Goal: Information Seeking & Learning: Learn about a topic

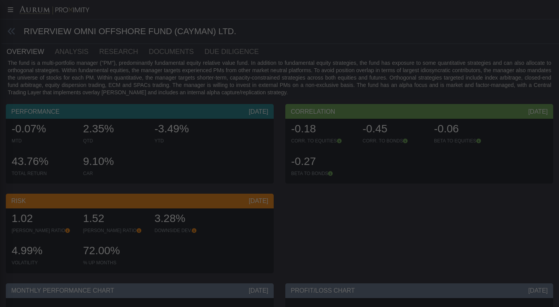
scroll to position [30, 0]
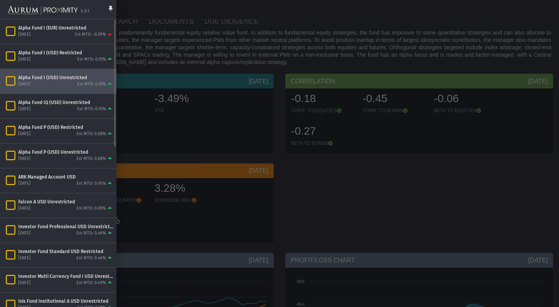
click at [54, 81] on div "[DATE] Est MTD: 0.10%" at bounding box center [65, 84] width 95 height 7
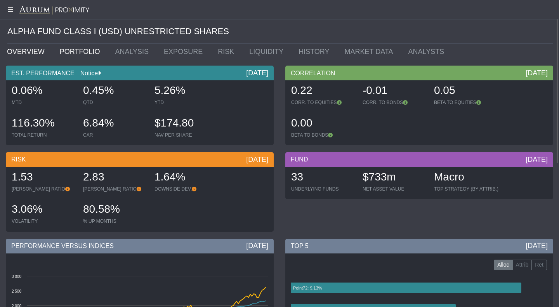
click at [74, 50] on link "PORTFOLIO" at bounding box center [82, 52] width 56 height 16
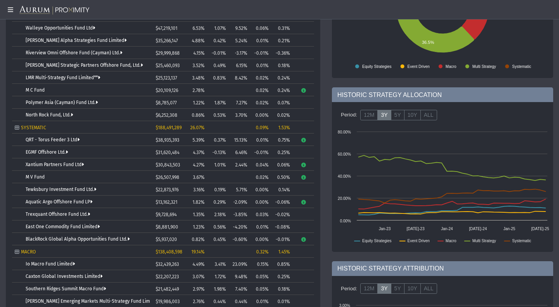
scroll to position [132, 0]
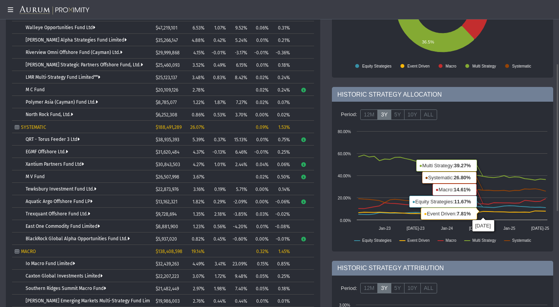
click at [504, 89] on div "HISTORIC STRATEGY ALLOCATION" at bounding box center [442, 94] width 221 height 15
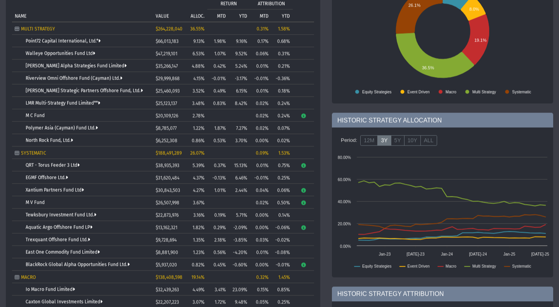
scroll to position [106, 0]
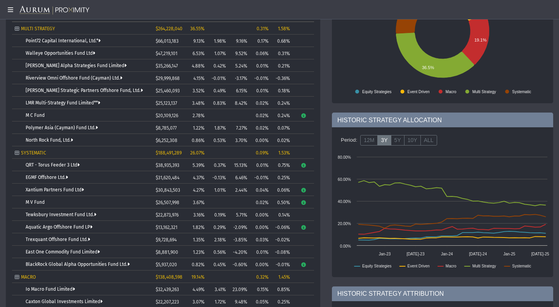
click at [74, 168] on td "QRT - Torus Feeder 3 Ltd" at bounding box center [82, 165] width 141 height 12
click at [72, 165] on link "QRT - Torus Feeder 3 Ltd" at bounding box center [53, 164] width 54 height 5
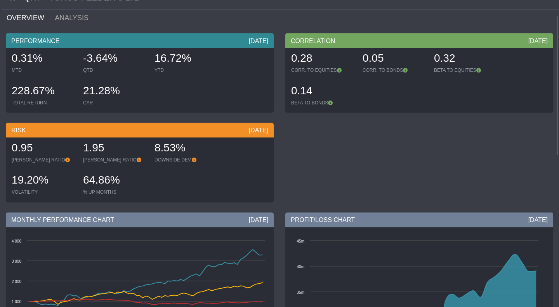
click at [106, 91] on div "21.28%" at bounding box center [115, 91] width 64 height 16
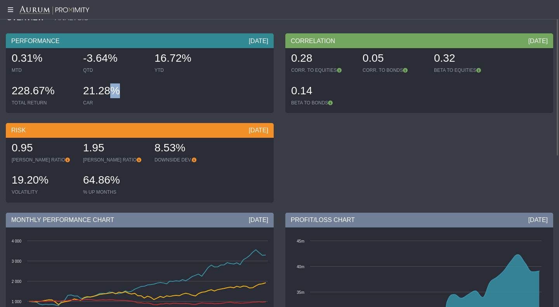
scroll to position [34, 0]
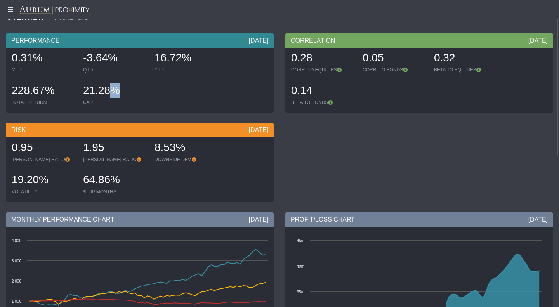
click at [106, 91] on div "21.28%" at bounding box center [115, 91] width 64 height 16
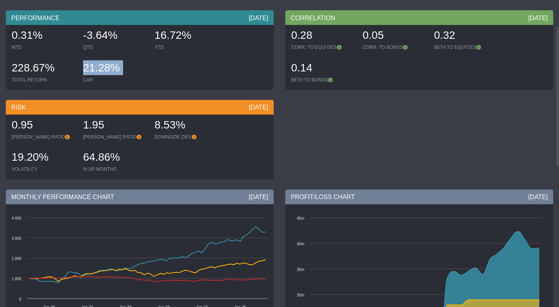
scroll to position [57, 0]
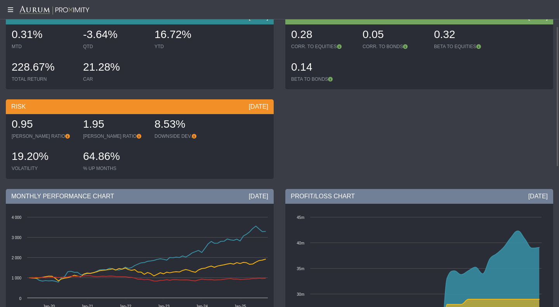
click at [174, 124] on div "8.53%" at bounding box center [187, 125] width 64 height 16
click at [30, 156] on div "19.20%" at bounding box center [44, 157] width 64 height 16
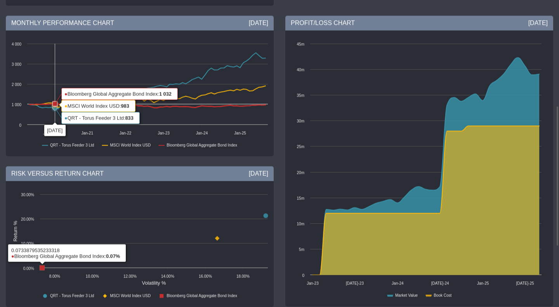
scroll to position [231, 0]
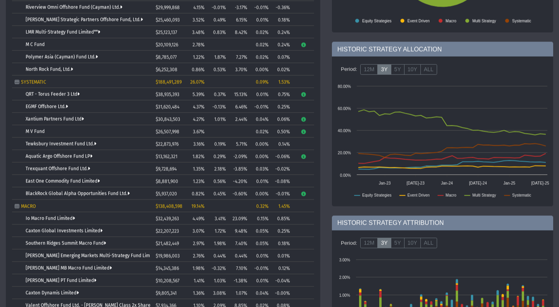
scroll to position [177, 0]
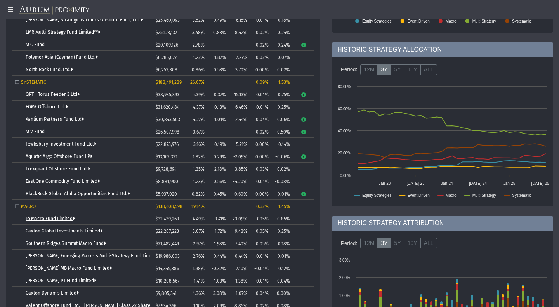
click at [67, 217] on link "Io Macro Fund Limited" at bounding box center [50, 218] width 49 height 5
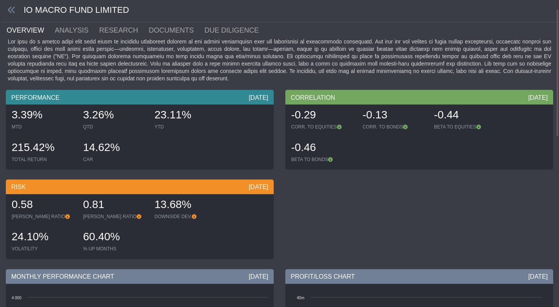
scroll to position [22, 0]
click at [33, 239] on div "24.10%" at bounding box center [44, 237] width 64 height 16
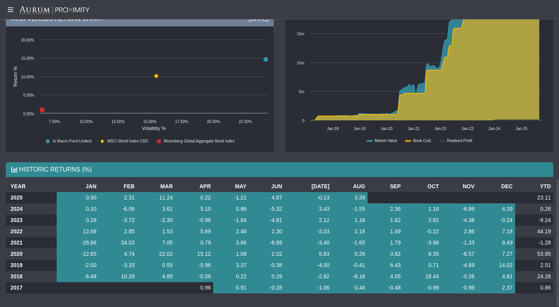
scroll to position [430, 0]
drag, startPoint x: 551, startPoint y: 231, endPoint x: 533, endPoint y: 233, distance: 18.7
click at [533, 233] on td "44.19" at bounding box center [534, 231] width 38 height 11
drag, startPoint x: 161, startPoint y: 251, endPoint x: 178, endPoint y: 252, distance: 17.1
click at [178, 252] on tr "2020 -12.65 4.74 22.02 15.12 1.08 2.02 5.83 0.26 0.82 8.35 -6.57 7.27 53.95" at bounding box center [279, 253] width 547 height 11
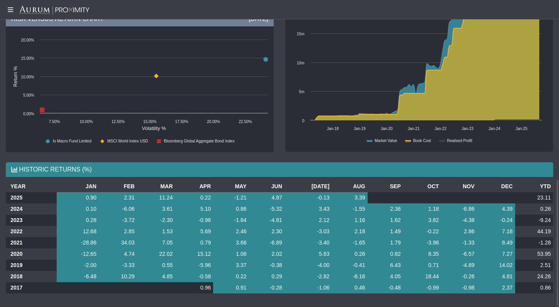
click at [209, 253] on td "15.12" at bounding box center [194, 253] width 38 height 11
click at [175, 196] on td "11.24" at bounding box center [156, 197] width 38 height 11
click at [547, 196] on td "23.11" at bounding box center [534, 197] width 38 height 11
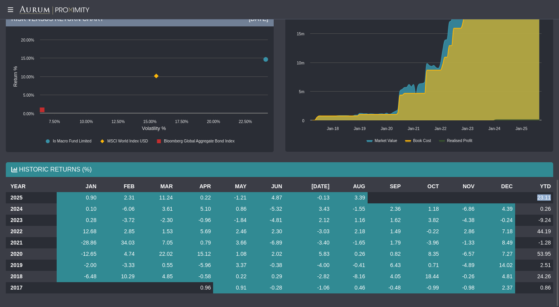
click at [547, 196] on td "23.11" at bounding box center [534, 197] width 38 height 11
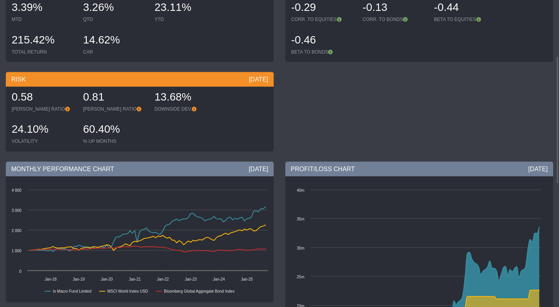
scroll to position [0, 0]
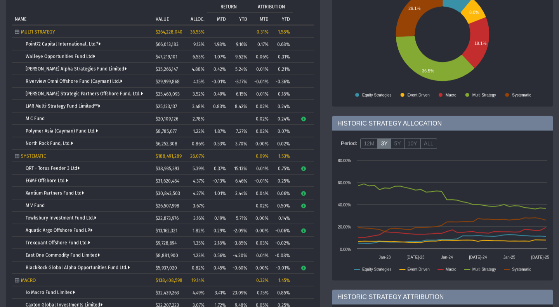
scroll to position [103, 0]
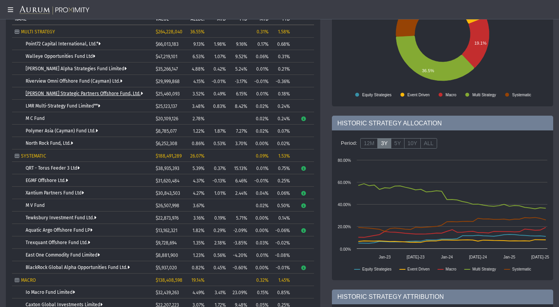
click at [116, 92] on link "[PERSON_NAME] Strategic Partners Offshore Fund, Ltd." at bounding box center [84, 93] width 117 height 5
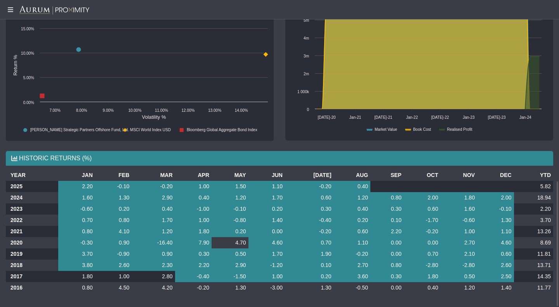
scroll to position [441, 0]
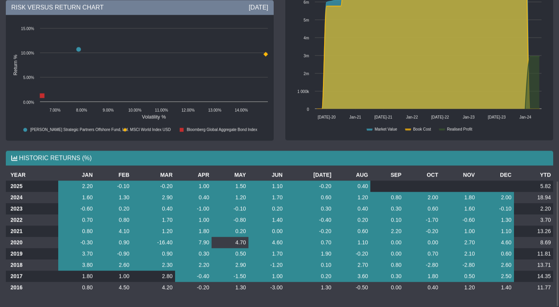
click at [544, 210] on td "2.20" at bounding box center [533, 208] width 39 height 11
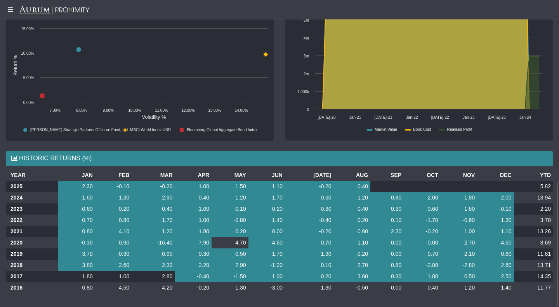
click at [543, 217] on td "3.70" at bounding box center [533, 220] width 39 height 11
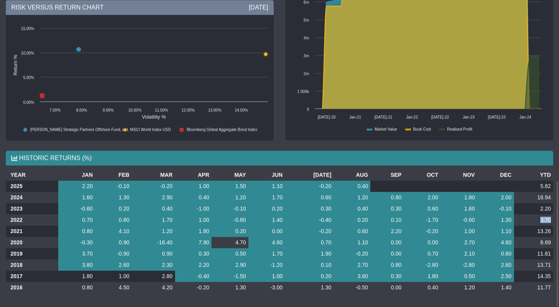
click at [543, 217] on td "3.70" at bounding box center [533, 219] width 39 height 11
click at [540, 200] on td "18.94" at bounding box center [533, 197] width 39 height 11
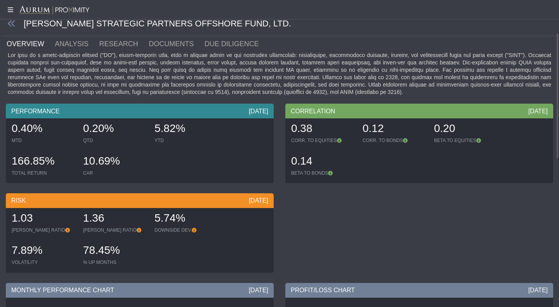
scroll to position [0, 0]
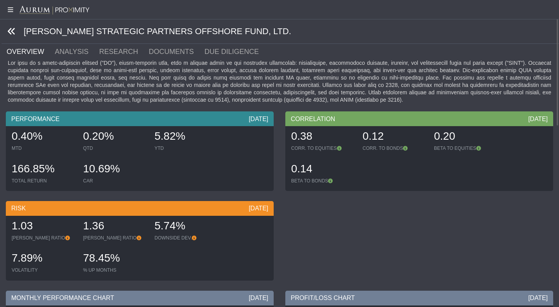
click at [11, 33] on icon at bounding box center [11, 31] width 9 height 9
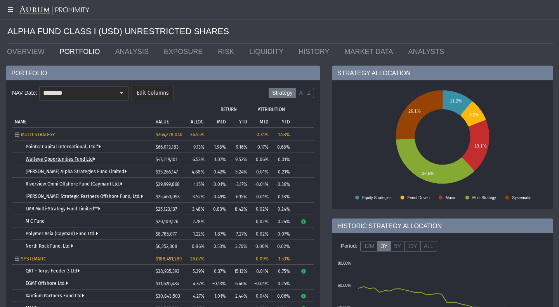
click at [84, 158] on link "Walleye Opportunities Fund Ltd" at bounding box center [60, 158] width 69 height 5
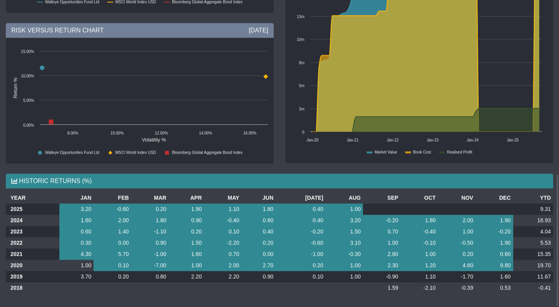
scroll to position [404, 0]
click at [541, 207] on td "9.31" at bounding box center [533, 208] width 40 height 11
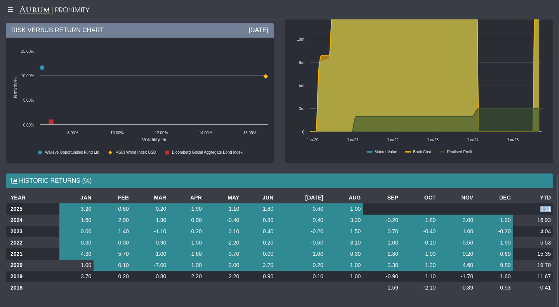
click at [541, 207] on td "9.31" at bounding box center [533, 208] width 40 height 11
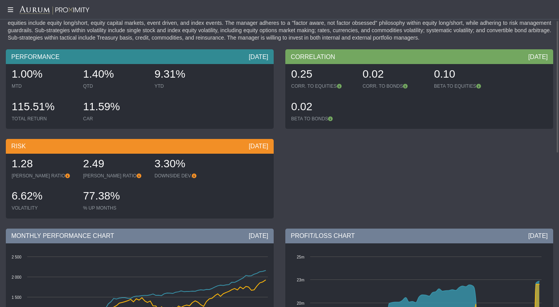
scroll to position [0, 0]
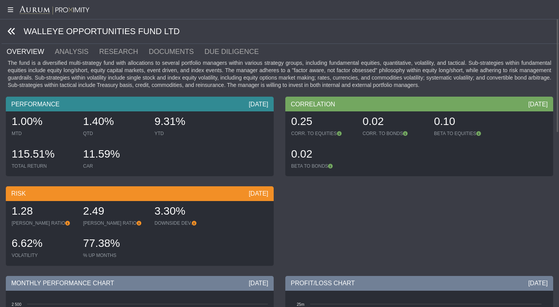
click at [14, 35] on icon at bounding box center [11, 31] width 9 height 9
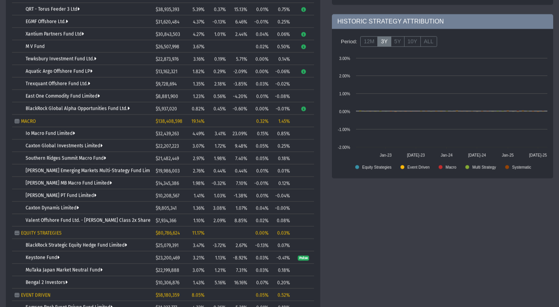
scroll to position [329, 0]
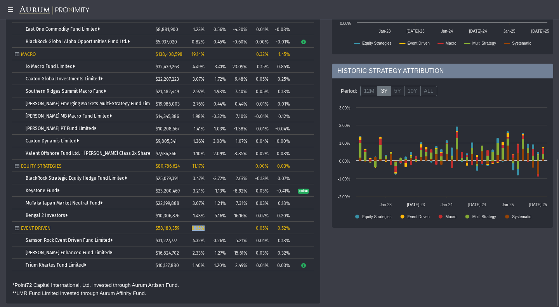
drag, startPoint x: 204, startPoint y: 227, endPoint x: 184, endPoint y: 231, distance: 20.9
click at [184, 231] on body "5.0.1 Pull down to refresh... Release to refresh... Refreshing... Alpha Fund I …" at bounding box center [279, 153] width 559 height 307
drag, startPoint x: 105, startPoint y: 264, endPoint x: 23, endPoint y: 242, distance: 84.5
click at [23, 242] on body "5.0.1 Pull down to refresh... Release to refresh... Refreshing... Alpha Fund I …" at bounding box center [279, 153] width 559 height 307
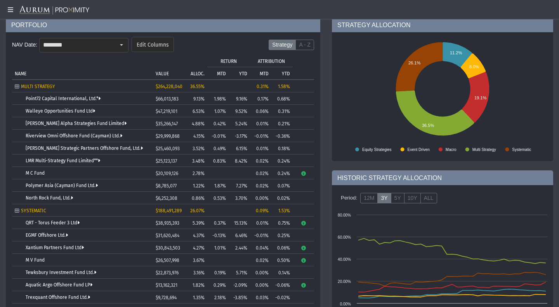
scroll to position [0, 0]
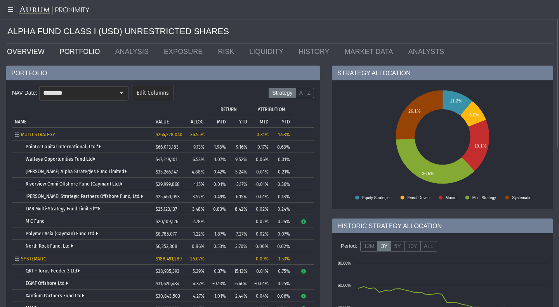
click at [18, 49] on link "OVERVIEW" at bounding box center [27, 52] width 53 height 16
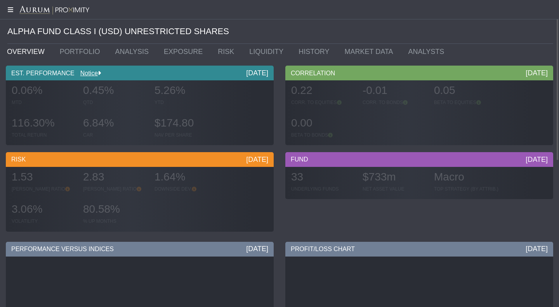
click at [16, 11] on icon at bounding box center [9, 10] width 19 height 6
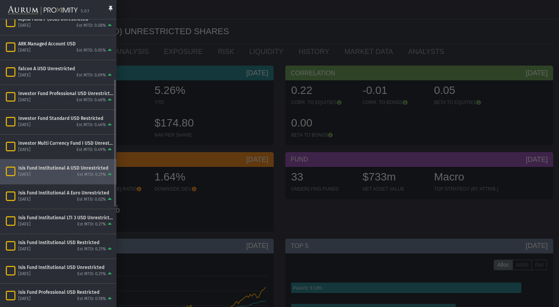
scroll to position [134, 0]
click at [51, 172] on div "[DATE] Est MTD: 0.21%" at bounding box center [65, 174] width 95 height 7
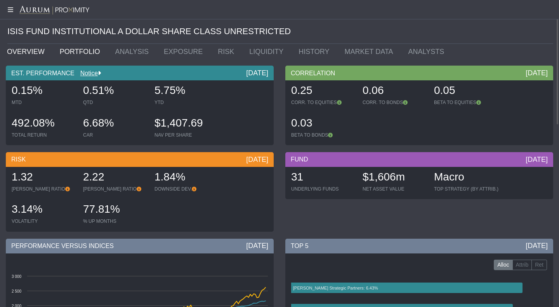
click at [68, 54] on link "PORTFOLIO" at bounding box center [82, 52] width 56 height 16
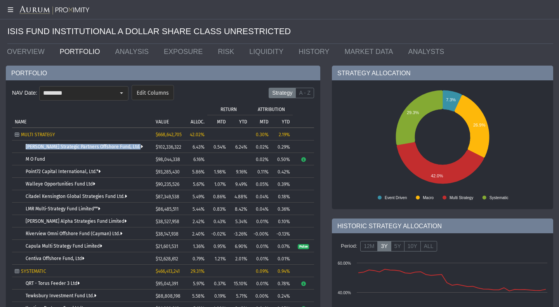
drag, startPoint x: 144, startPoint y: 146, endPoint x: 19, endPoint y: 148, distance: 125.8
click at [19, 148] on td "[PERSON_NAME] Strategic Partners Offshore Fund, Ltd." at bounding box center [82, 147] width 141 height 12
click at [199, 149] on span "6.43%" at bounding box center [199, 146] width 12 height 5
drag, startPoint x: 207, startPoint y: 170, endPoint x: 190, endPoint y: 172, distance: 16.3
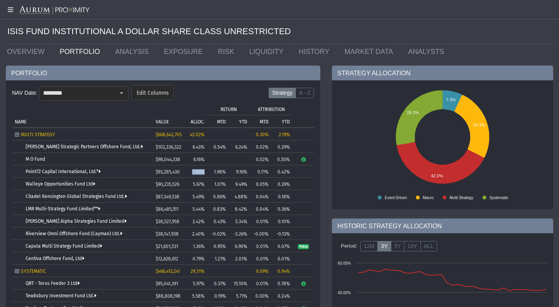
click at [190, 172] on td "5.86%" at bounding box center [194, 171] width 25 height 12
drag, startPoint x: 63, startPoint y: 158, endPoint x: 19, endPoint y: 157, distance: 43.9
click at [19, 157] on td "M O Fund" at bounding box center [82, 159] width 141 height 12
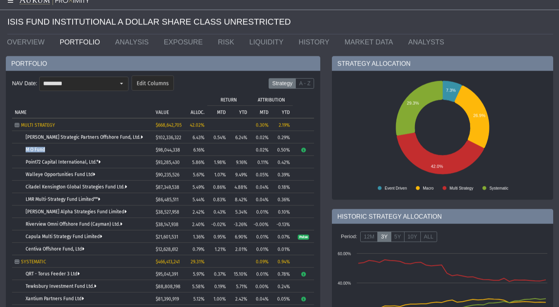
scroll to position [10, 0]
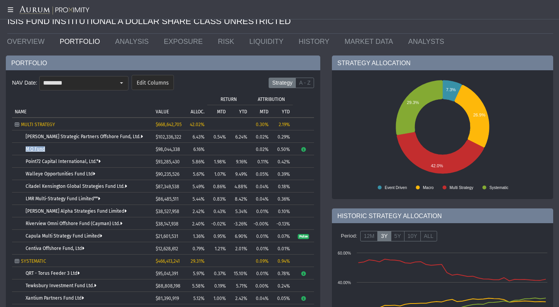
click at [30, 149] on link "M O Fund" at bounding box center [35, 148] width 19 height 5
drag, startPoint x: 54, startPoint y: 147, endPoint x: 15, endPoint y: 150, distance: 38.9
click at [15, 150] on td "M O Fund" at bounding box center [82, 149] width 141 height 12
click at [199, 186] on span "5.49%" at bounding box center [199, 186] width 12 height 5
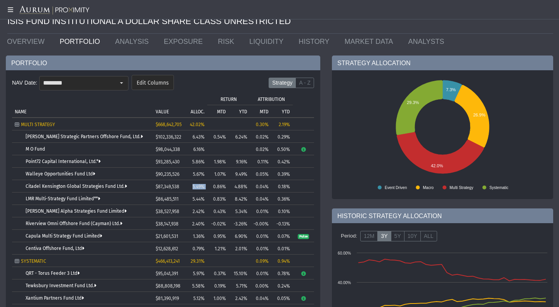
click at [199, 186] on span "5.49%" at bounding box center [199, 186] width 12 height 5
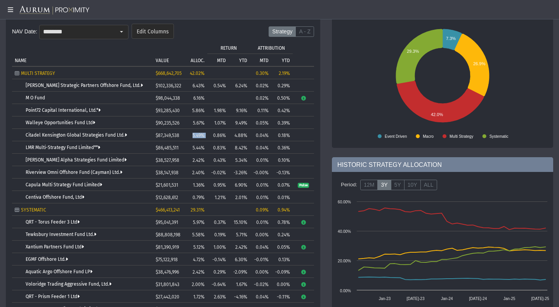
scroll to position [0, 0]
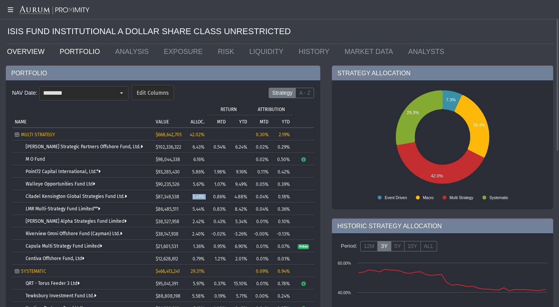
click at [29, 47] on link "OVERVIEW" at bounding box center [27, 52] width 53 height 16
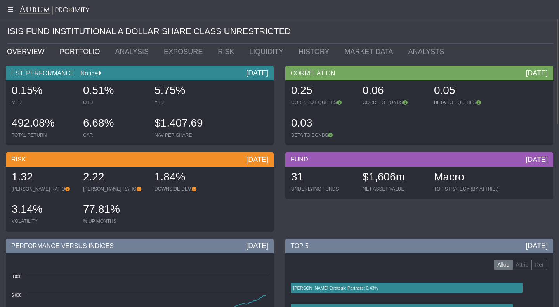
click at [64, 59] on link "PORTFOLIO" at bounding box center [82, 52] width 56 height 16
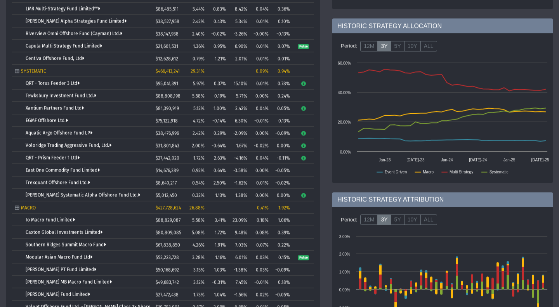
scroll to position [200, 0]
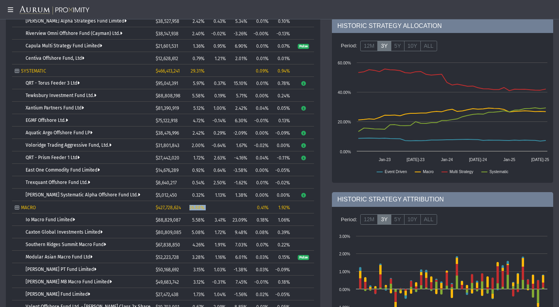
drag, startPoint x: 209, startPoint y: 209, endPoint x: 186, endPoint y: 209, distance: 23.7
click at [186, 209] on tr "MACRO $427,728,624 26.88% 0.41% 1.92%" at bounding box center [163, 207] width 302 height 12
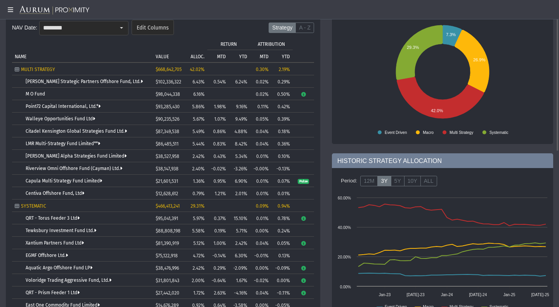
scroll to position [0, 0]
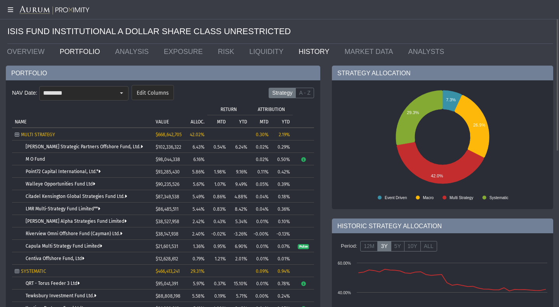
click at [293, 54] on link "HISTORY" at bounding box center [316, 52] width 46 height 16
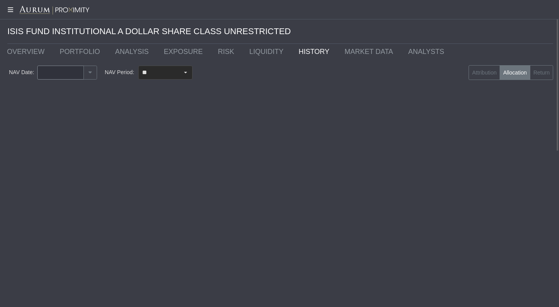
type input "********"
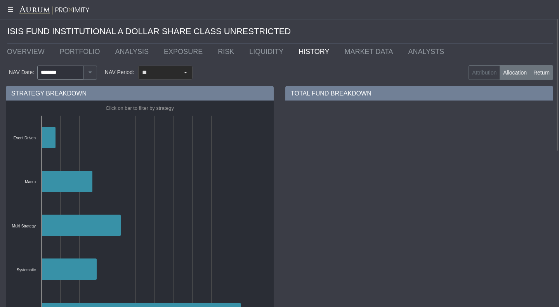
click at [541, 71] on label "Return" at bounding box center [541, 72] width 23 height 15
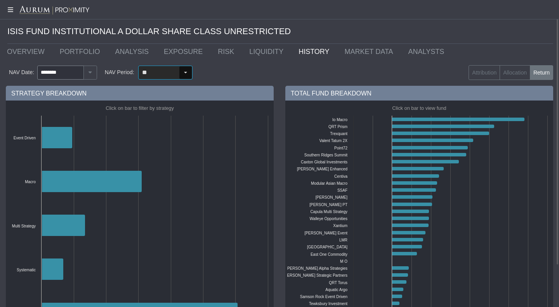
click at [164, 71] on input "**" at bounding box center [159, 72] width 40 height 13
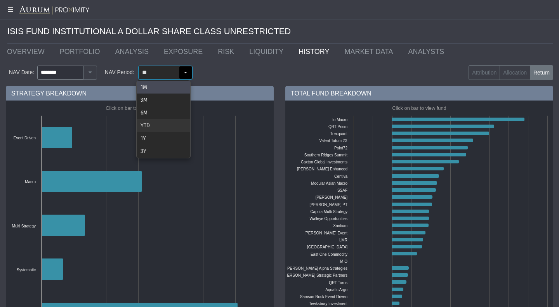
click at [158, 128] on div "YTD" at bounding box center [163, 125] width 53 height 13
type input "***"
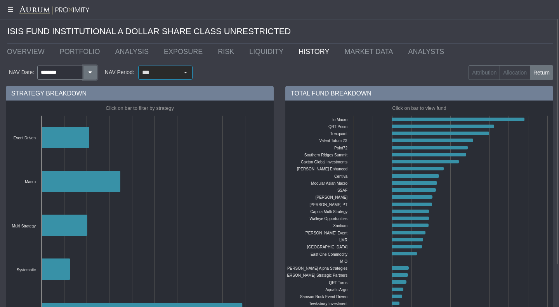
click at [85, 74] on button "button" at bounding box center [90, 73] width 14 height 14
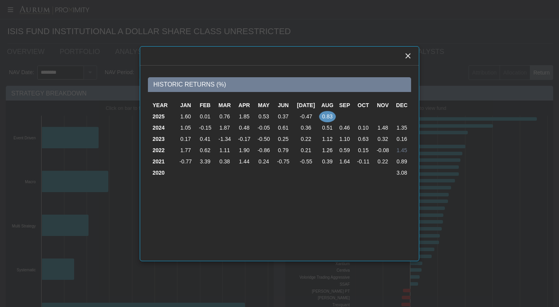
click at [405, 151] on td "1.45" at bounding box center [402, 150] width 19 height 11
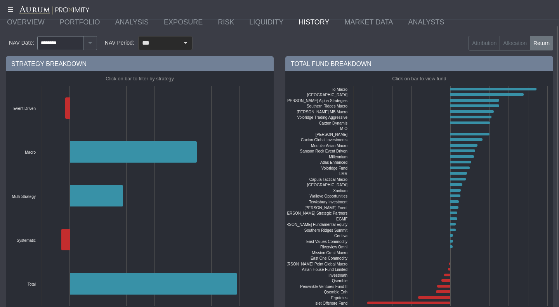
scroll to position [49, 0]
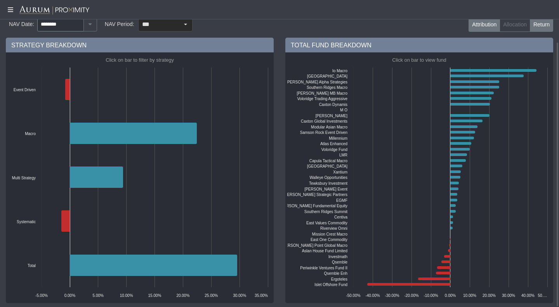
click at [486, 23] on label "Attribution" at bounding box center [484, 24] width 31 height 15
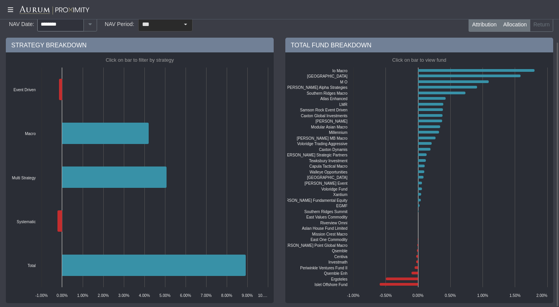
click at [511, 23] on label "Allocation" at bounding box center [515, 24] width 31 height 15
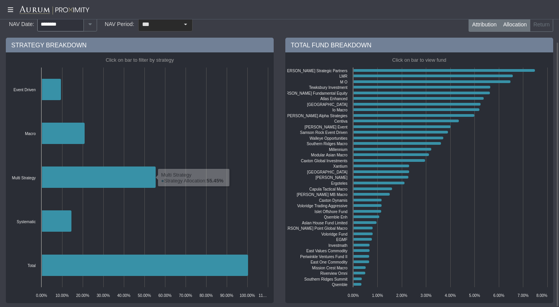
click at [489, 22] on label "Attribution" at bounding box center [484, 24] width 31 height 15
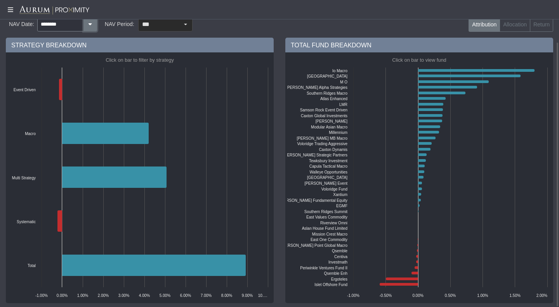
click at [89, 29] on button "button" at bounding box center [90, 24] width 14 height 14
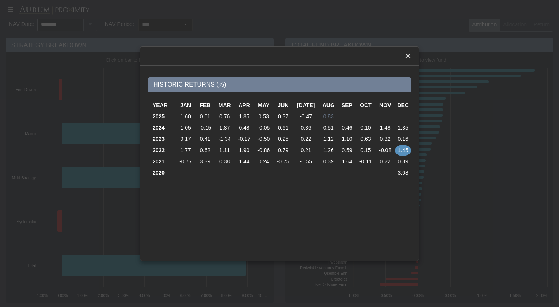
click at [329, 116] on td "0.83" at bounding box center [328, 116] width 19 height 11
type input "********"
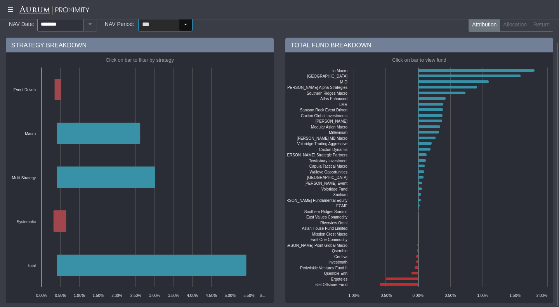
click at [184, 21] on div "Select" at bounding box center [185, 24] width 12 height 12
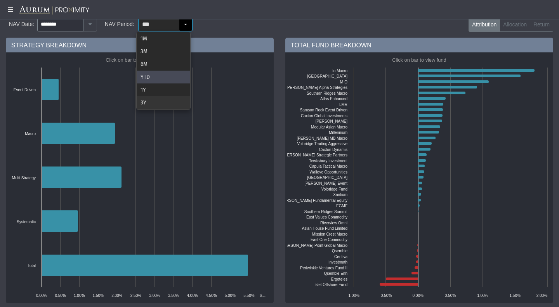
click at [148, 105] on div "3Y" at bounding box center [163, 102] width 53 height 13
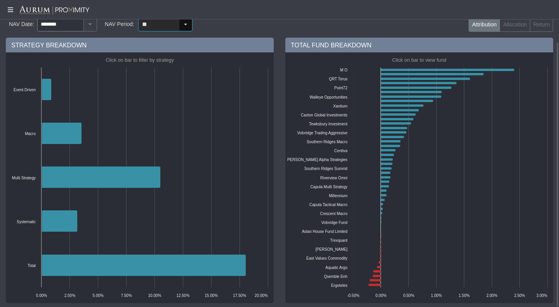
click at [179, 28] on div "Select" at bounding box center [185, 24] width 12 height 12
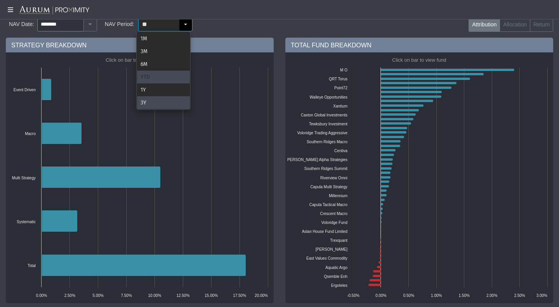
click at [153, 78] on div "YTD" at bounding box center [163, 77] width 53 height 13
type input "***"
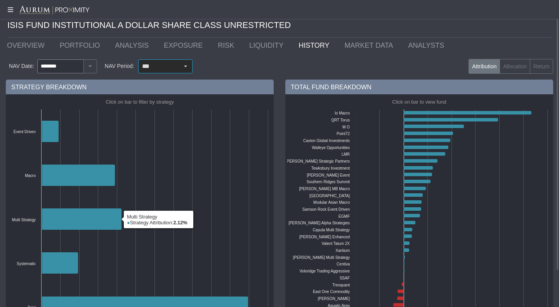
scroll to position [0, 0]
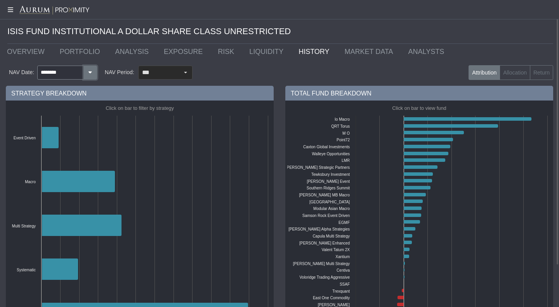
click at [88, 69] on button "button" at bounding box center [90, 73] width 14 height 14
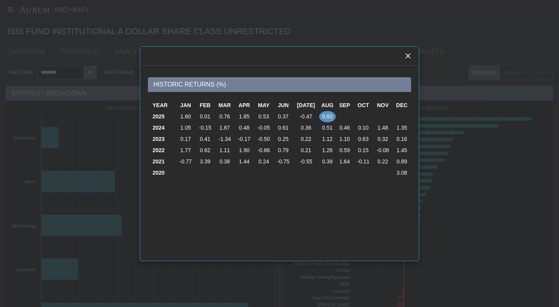
click at [88, 69] on body "5.0.1 Pull down to refresh... Release to refresh... Refreshing... Alpha Fund I …" at bounding box center [279, 153] width 559 height 307
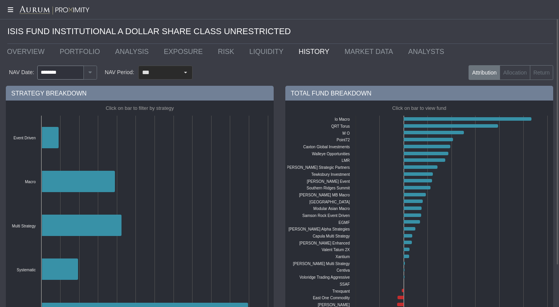
click at [14, 9] on icon at bounding box center [9, 10] width 19 height 6
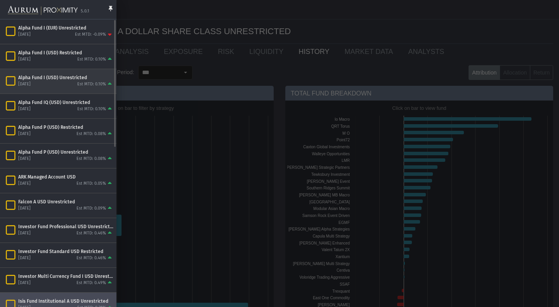
click at [72, 77] on div "Alpha Fund I (USD) Unrestricted" at bounding box center [65, 78] width 95 height 6
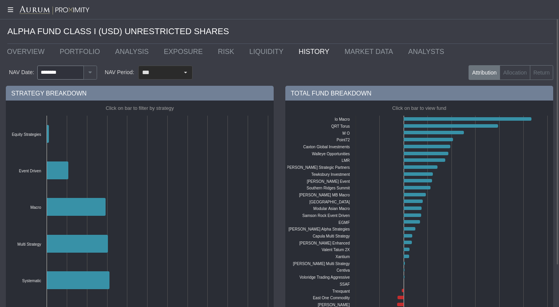
type input "********"
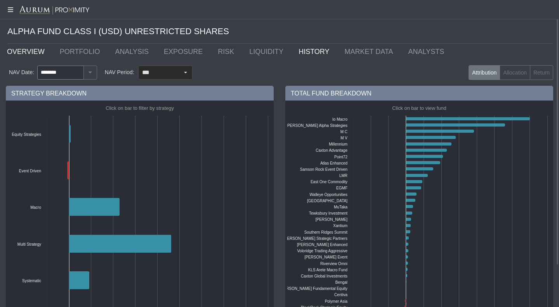
click at [32, 55] on link "OVERVIEW" at bounding box center [27, 52] width 53 height 16
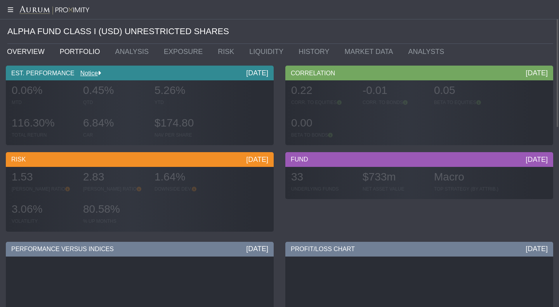
click at [66, 54] on link "PORTFOLIO" at bounding box center [82, 52] width 56 height 16
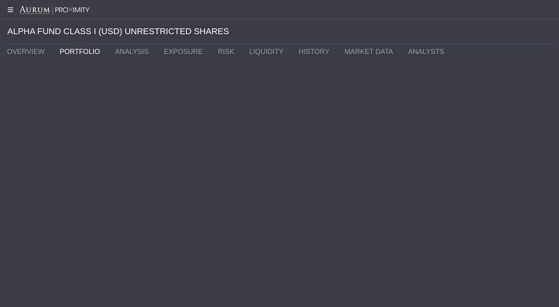
click at [71, 51] on link "PORTFOLIO" at bounding box center [82, 52] width 56 height 16
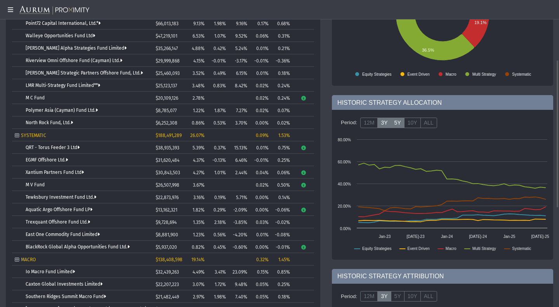
scroll to position [124, 0]
click at [396, 126] on label "5Y" at bounding box center [398, 122] width 14 height 11
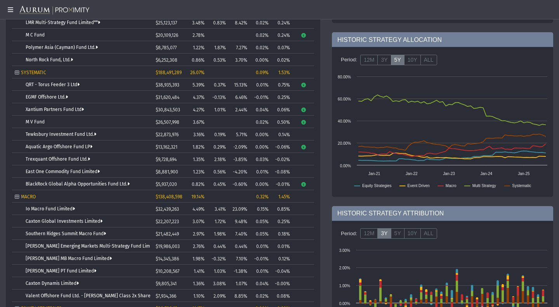
scroll to position [188, 0]
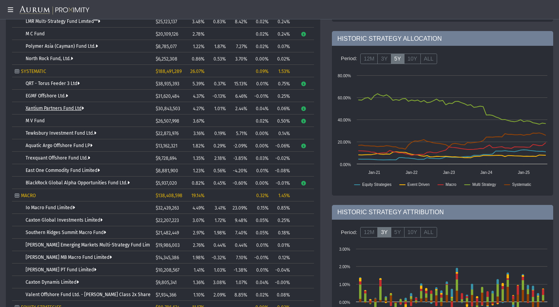
click at [63, 109] on link "Xantium Partners Fund Ltd" at bounding box center [55, 108] width 58 height 5
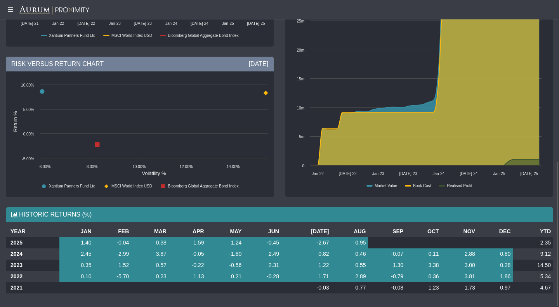
scroll to position [340, 0]
click at [535, 244] on td "2.35" at bounding box center [533, 242] width 40 height 11
click at [397, 253] on td "-0.07" at bounding box center [387, 253] width 38 height 11
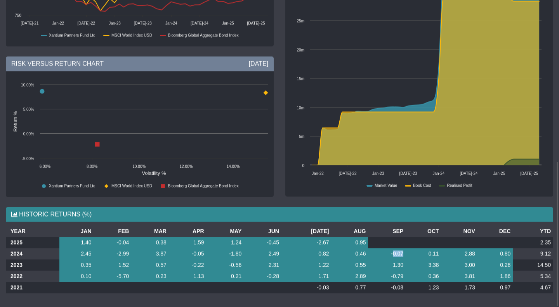
click at [397, 253] on td "-0.07" at bounding box center [387, 253] width 38 height 11
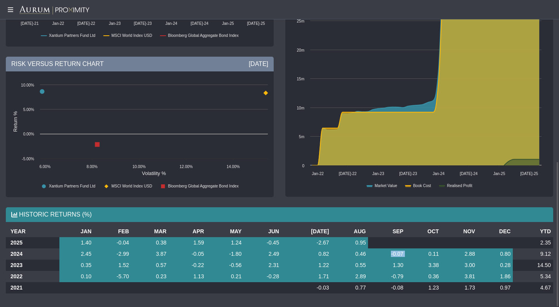
click at [397, 253] on td "-0.07" at bounding box center [387, 253] width 38 height 11
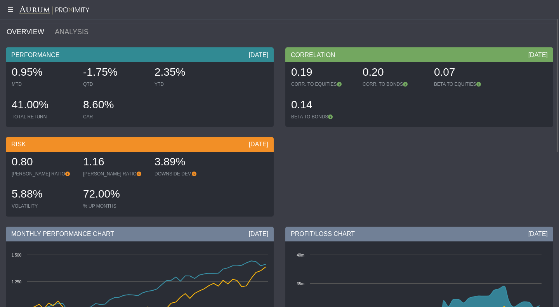
scroll to position [0, 0]
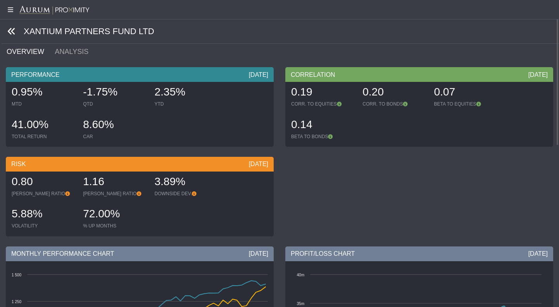
click at [13, 30] on icon at bounding box center [11, 31] width 9 height 9
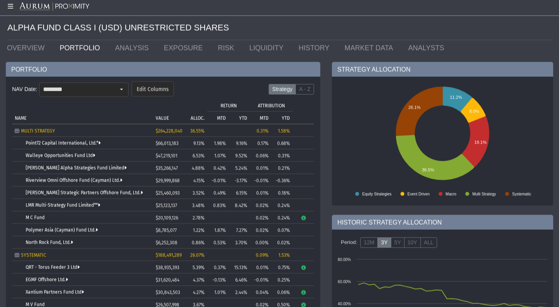
scroll to position [4, 0]
